Goal: Information Seeking & Learning: Compare options

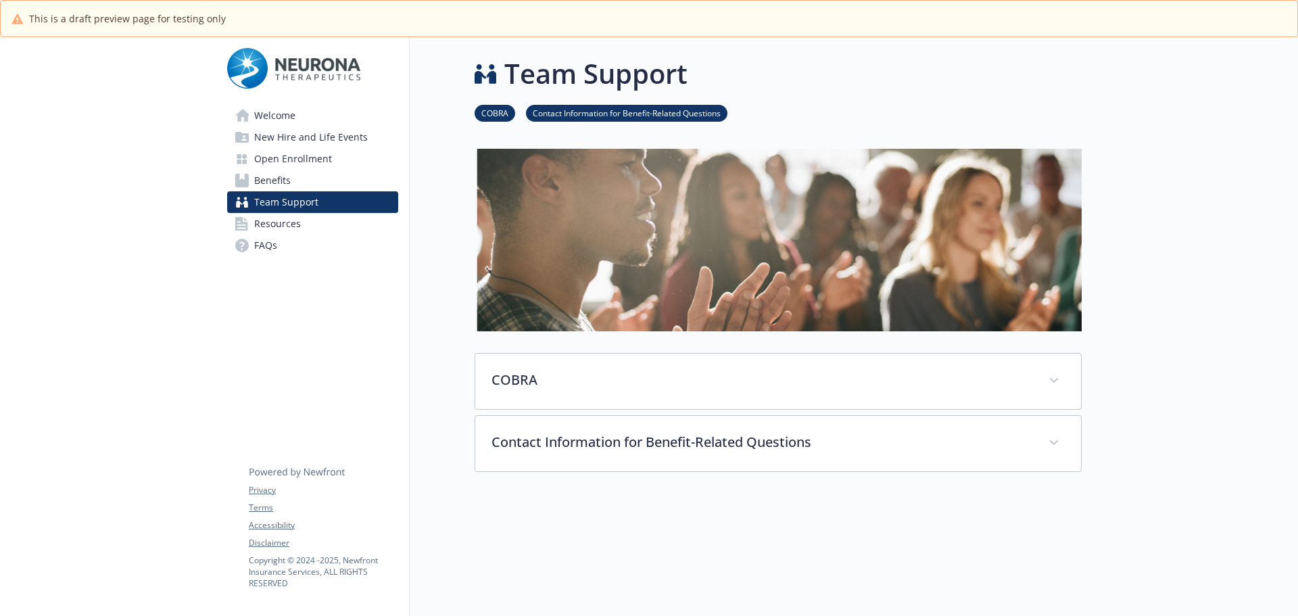
click at [285, 177] on span "Benefits" at bounding box center [272, 181] width 37 height 22
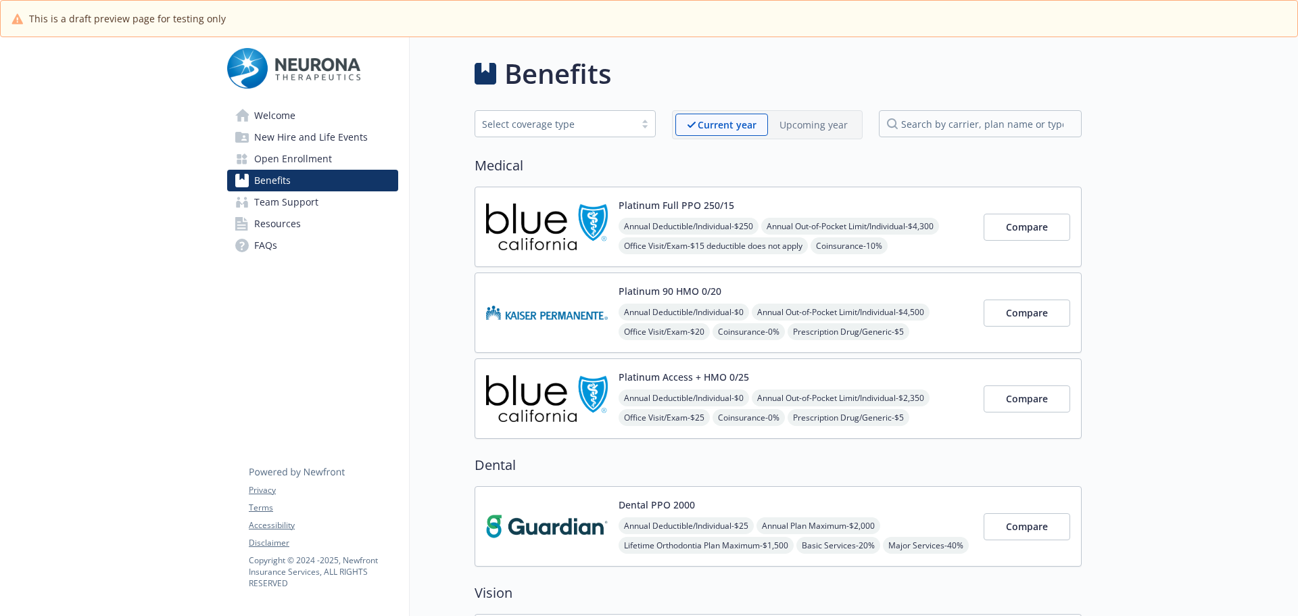
click at [550, 240] on img at bounding box center [547, 226] width 122 height 57
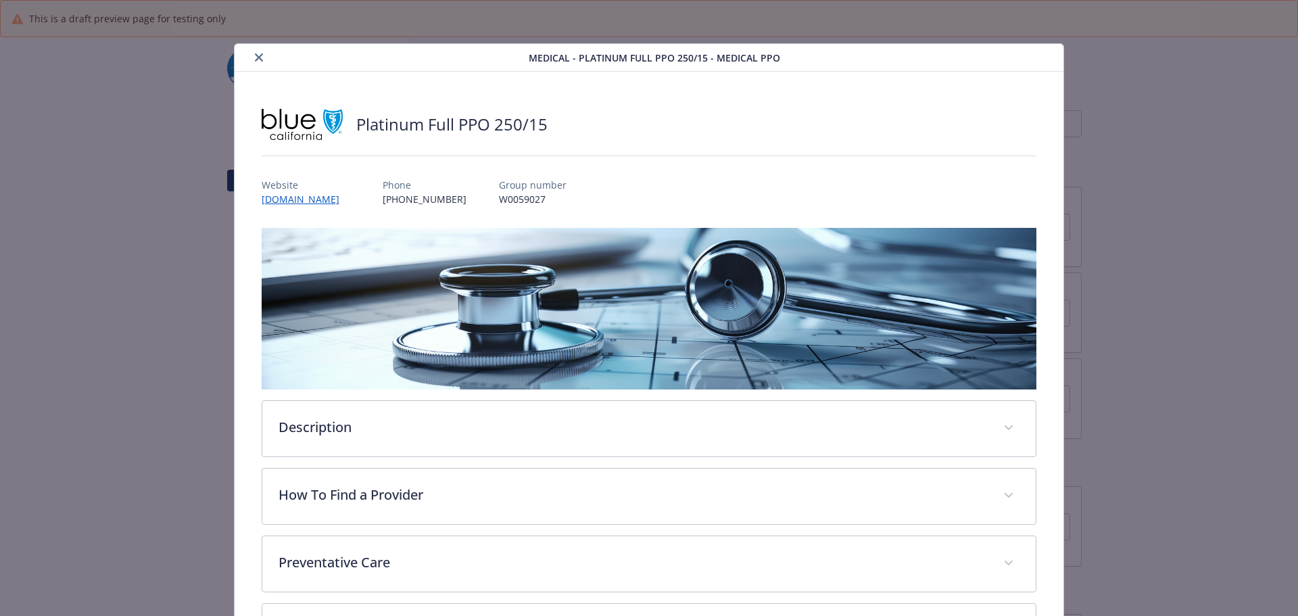
scroll to position [41, 0]
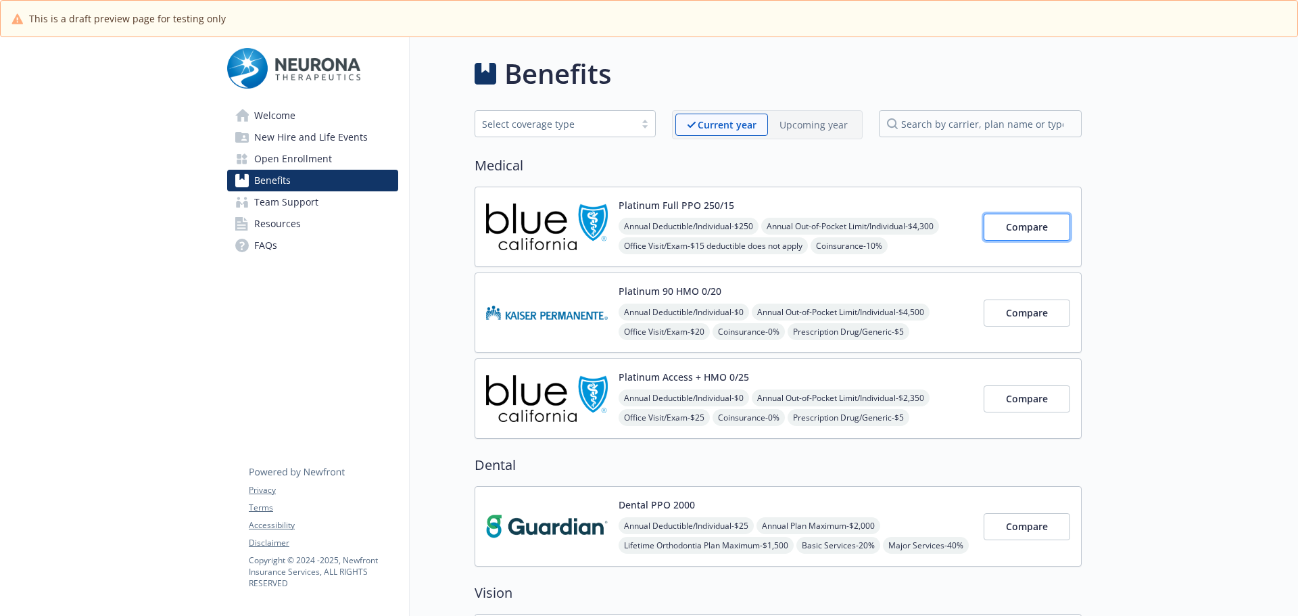
click at [1020, 221] on span "Compare" at bounding box center [1027, 226] width 42 height 13
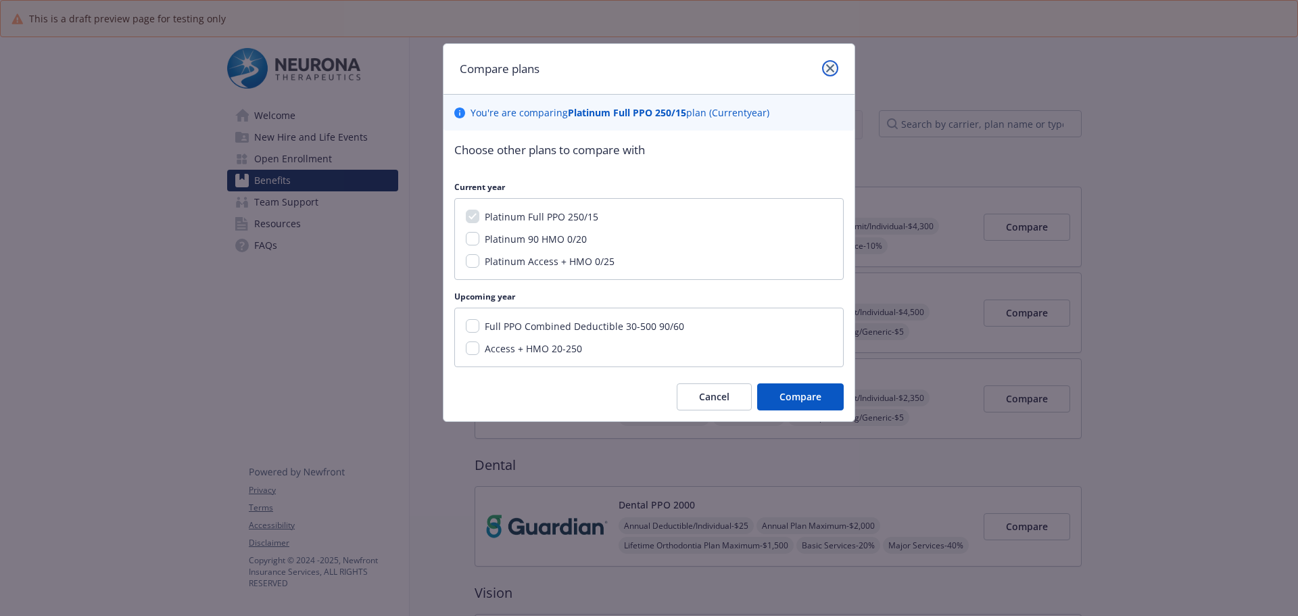
click at [833, 74] on link "close" at bounding box center [830, 68] width 16 height 16
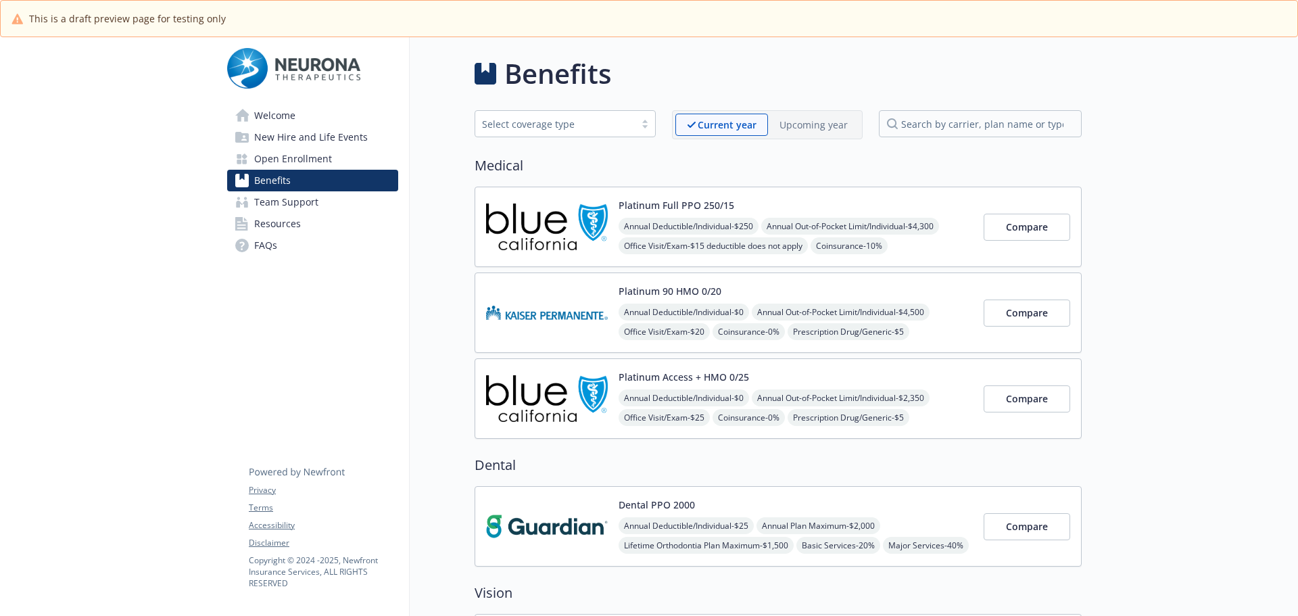
click at [648, 375] on button "Platinum Access + HMO 0/25" at bounding box center [684, 377] width 130 height 14
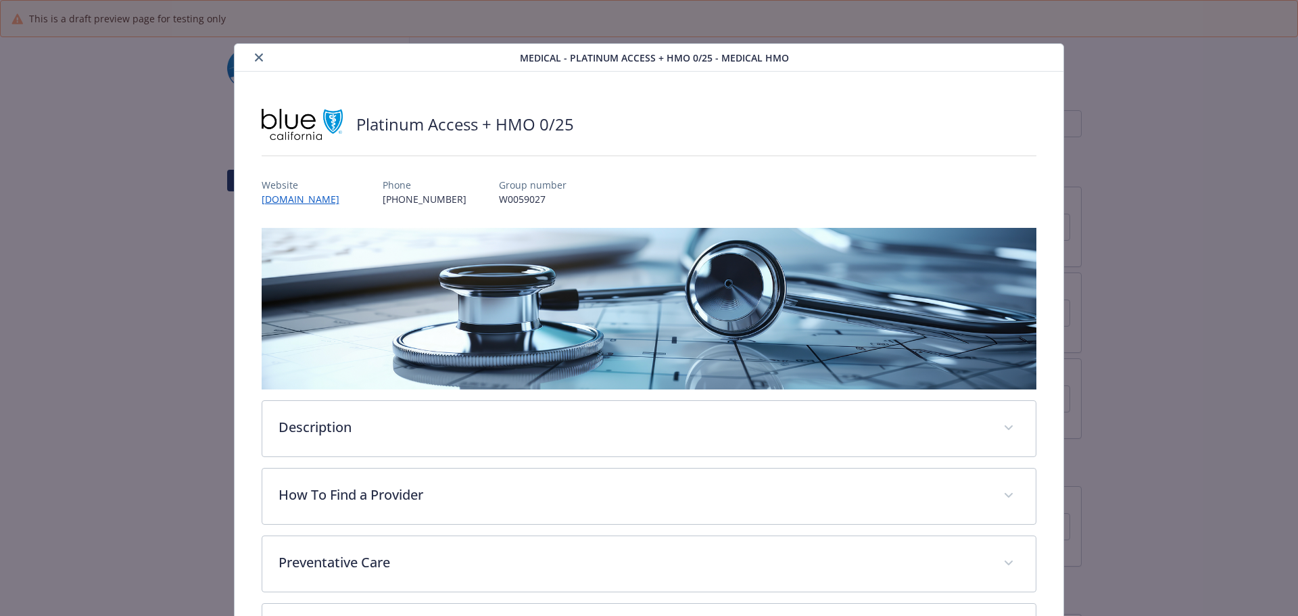
scroll to position [41, 0]
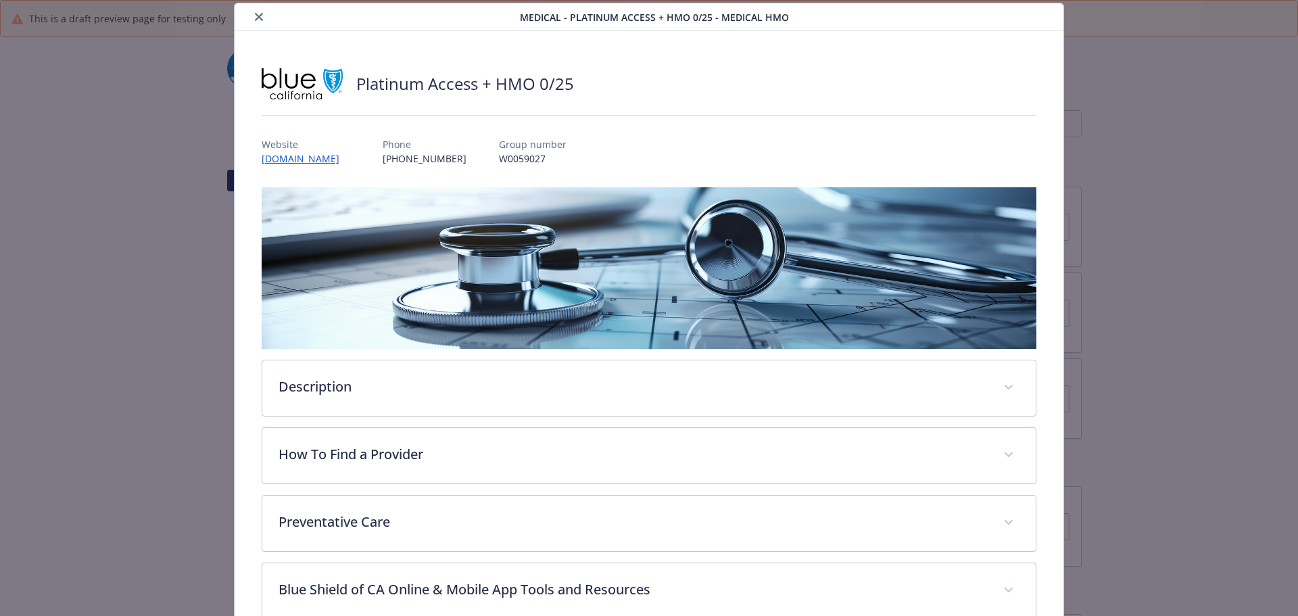
click at [253, 25] on div "Medical - Platinum Access + HMO 0/25 - Medical HMO" at bounding box center [650, 17] width 830 height 28
click at [255, 20] on icon "close" at bounding box center [259, 17] width 8 height 8
